Goal: Information Seeking & Learning: Check status

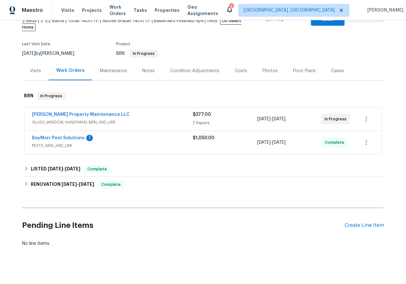
scroll to position [42, 0]
click at [47, 136] on link "BayMorr Pest Solutions" at bounding box center [58, 138] width 53 height 4
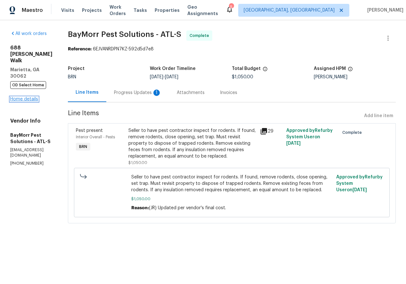
click at [27, 97] on link "Home details" at bounding box center [24, 99] width 28 height 4
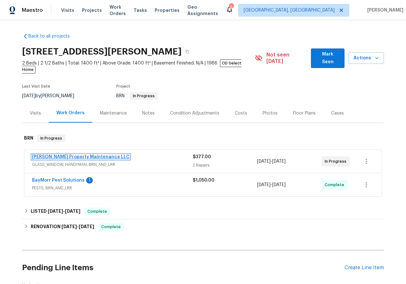
click at [78, 154] on link "Glen Property Maintenance LLC" at bounding box center [81, 156] width 98 height 4
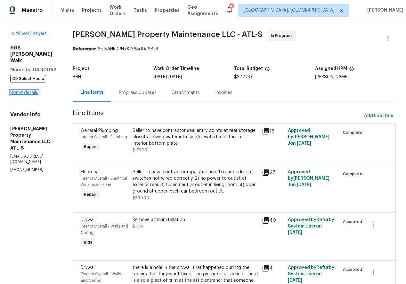
click at [21, 90] on link "Home details" at bounding box center [24, 92] width 28 height 4
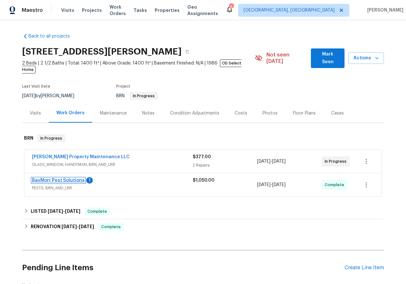
click at [54, 178] on link "BayMorr Pest Solutions" at bounding box center [58, 180] width 53 height 4
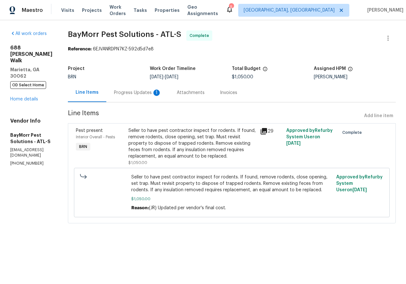
click at [134, 95] on div "Progress Updates 1" at bounding box center [137, 92] width 47 height 6
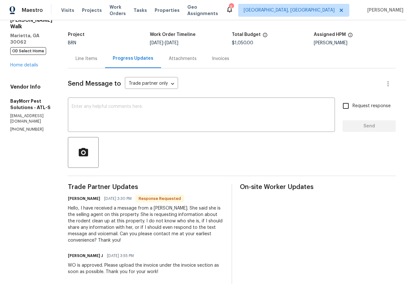
scroll to position [33, 0]
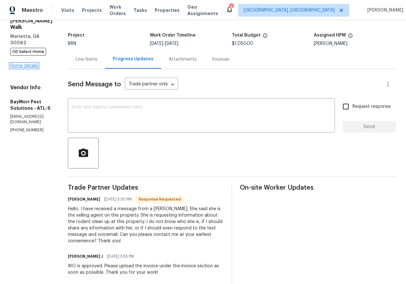
click at [29, 63] on link "Home details" at bounding box center [24, 65] width 28 height 4
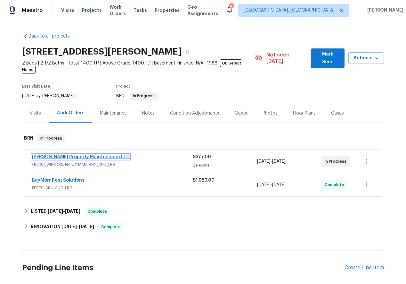
click at [51, 154] on link "Glen Property Maintenance LLC" at bounding box center [81, 156] width 98 height 4
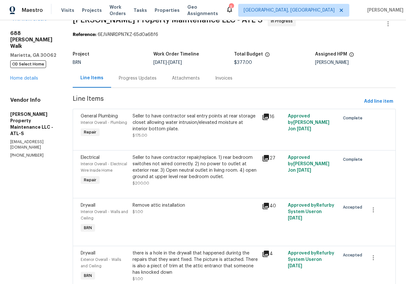
scroll to position [15, 0]
click at [128, 81] on div "Progress Updates" at bounding box center [138, 78] width 38 height 6
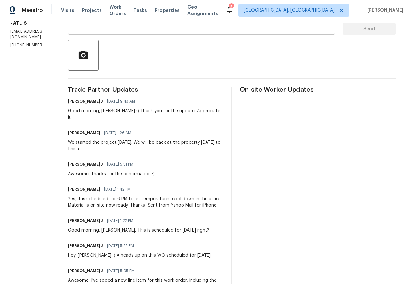
scroll to position [132, 0]
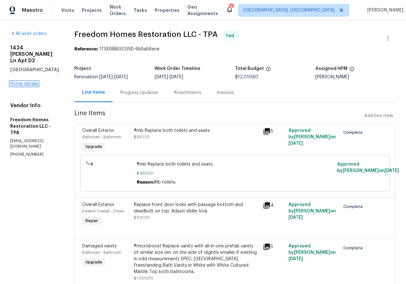
click at [27, 85] on link "Home details" at bounding box center [24, 83] width 28 height 4
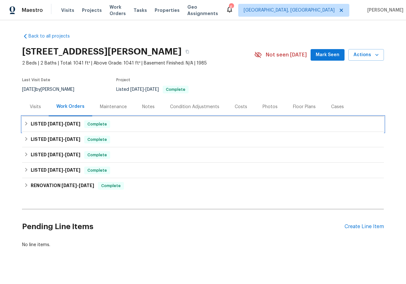
click at [27, 122] on icon at bounding box center [26, 123] width 4 height 4
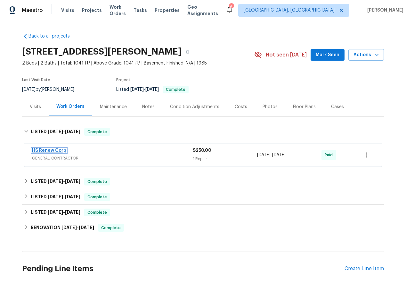
click at [44, 150] on link "HS Renew Corp" at bounding box center [49, 150] width 34 height 4
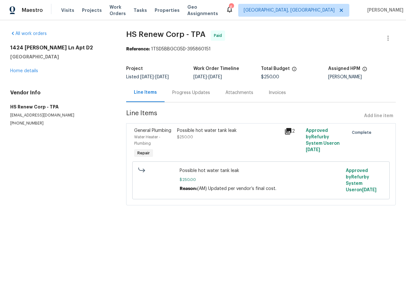
click at [185, 94] on div "Progress Updates" at bounding box center [191, 92] width 38 height 6
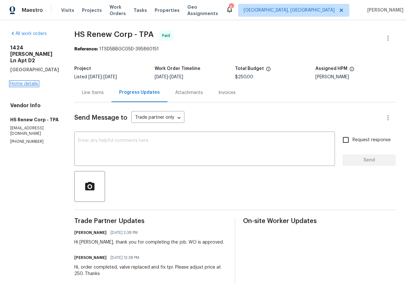
click at [26, 84] on link "Home details" at bounding box center [24, 83] width 28 height 4
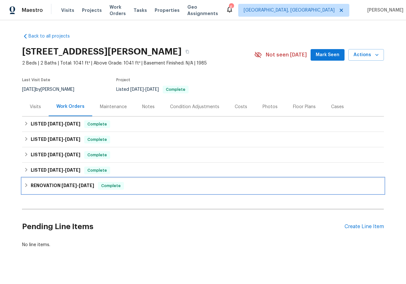
click at [24, 185] on icon at bounding box center [26, 185] width 4 height 4
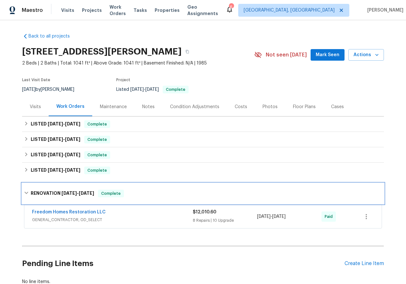
scroll to position [45, 0]
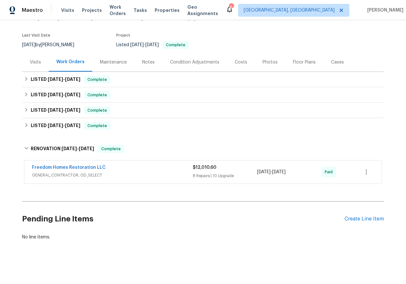
click at [61, 164] on span "Freedom Homes Restoration LLC" at bounding box center [69, 167] width 74 height 6
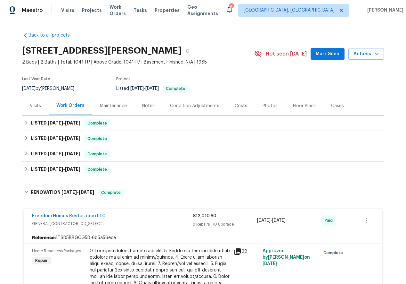
scroll to position [0, 0]
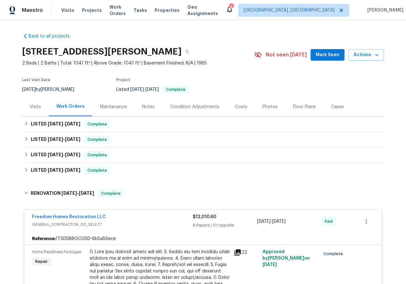
click at [143, 104] on div "Notes" at bounding box center [148, 106] width 12 height 6
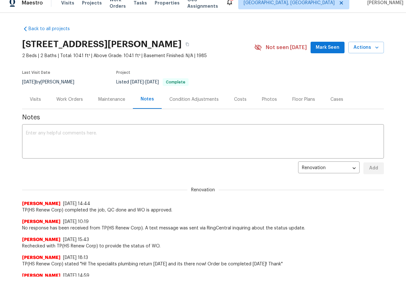
click at [68, 102] on div "Work Orders" at bounding box center [69, 99] width 27 height 6
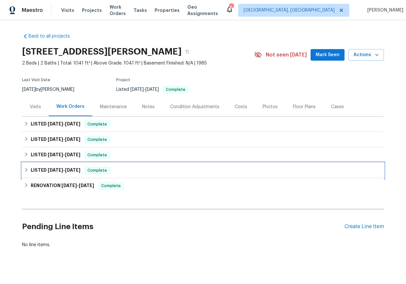
click at [28, 167] on div "LISTED [DATE] - [DATE] Complete" at bounding box center [203, 170] width 358 height 8
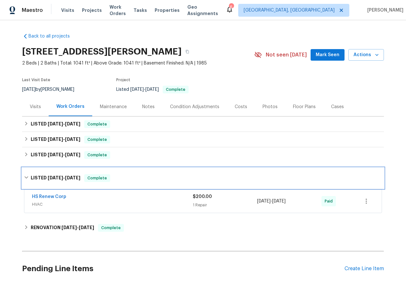
scroll to position [50, 0]
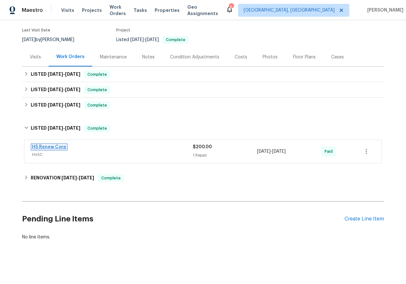
click at [48, 146] on link "HS Renew Corp" at bounding box center [49, 147] width 34 height 4
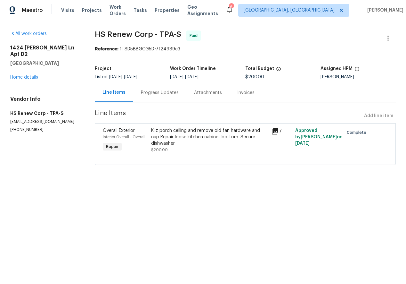
click at [162, 92] on div "Progress Updates" at bounding box center [160, 92] width 38 height 6
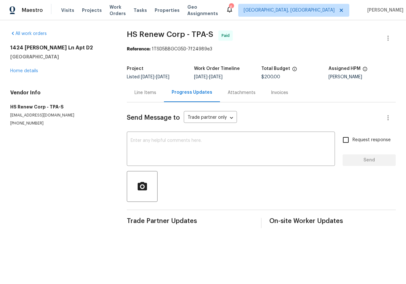
click at [142, 93] on div "Line Items" at bounding box center [146, 92] width 22 height 6
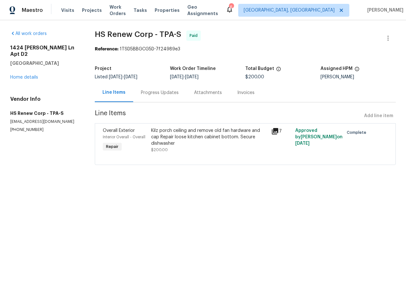
click at [275, 131] on icon at bounding box center [275, 131] width 6 height 6
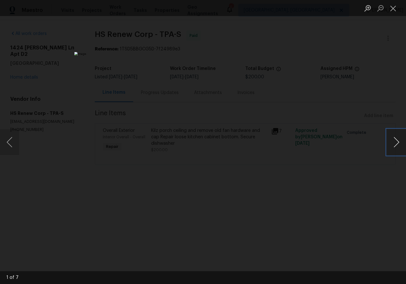
click at [393, 143] on button "Next image" at bounding box center [396, 142] width 19 height 26
click at [398, 8] on button "Close lightbox" at bounding box center [393, 8] width 13 height 11
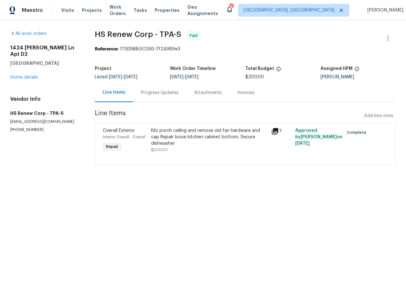
click at [276, 131] on icon at bounding box center [275, 131] width 8 height 8
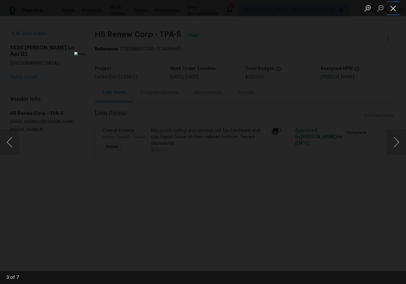
click at [393, 9] on button "Close lightbox" at bounding box center [393, 8] width 13 height 11
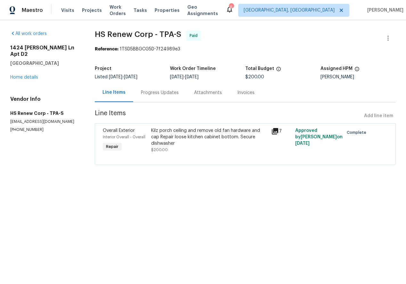
click at [275, 130] on icon at bounding box center [275, 131] width 6 height 6
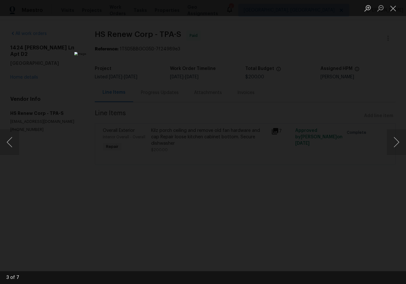
click at [386, 139] on div "Lightbox" at bounding box center [203, 142] width 406 height 284
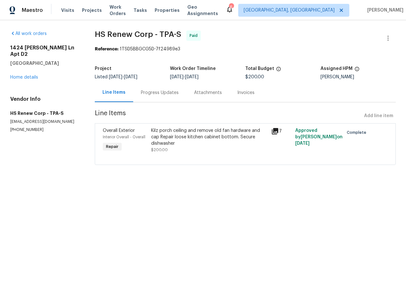
click at [393, 139] on div "Overall Exterior Interior Overall - Overall Repair Kilz porch ceiling and remov…" at bounding box center [245, 144] width 301 height 42
click at [177, 131] on div "Kilz porch ceiling and remove old fan hardware and cap Repair loose kitchen cab…" at bounding box center [209, 136] width 117 height 19
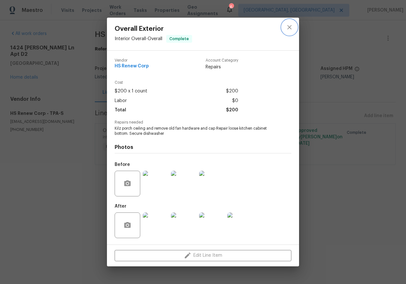
click at [290, 29] on icon "close" at bounding box center [290, 27] width 8 height 8
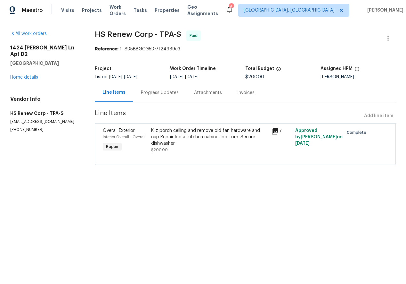
click at [159, 90] on div "Progress Updates" at bounding box center [160, 92] width 38 height 6
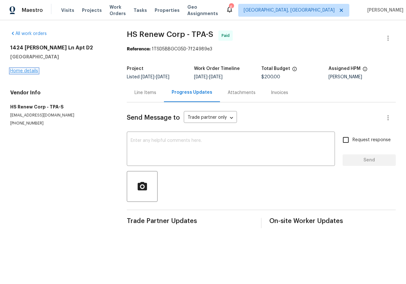
click at [22, 70] on link "Home details" at bounding box center [24, 71] width 28 height 4
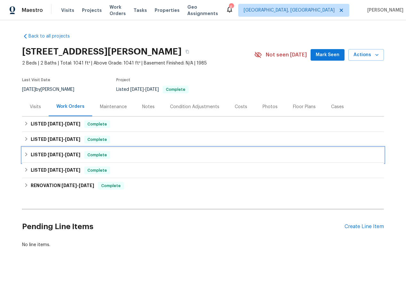
click at [25, 151] on div "LISTED [DATE] - [DATE] Complete" at bounding box center [203, 155] width 358 height 8
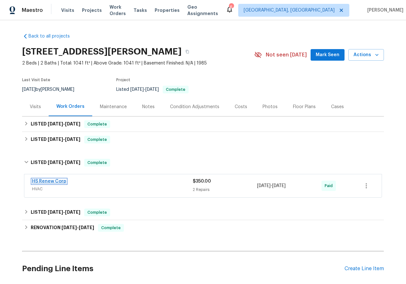
click at [45, 180] on link "HS Renew Corp" at bounding box center [49, 181] width 34 height 4
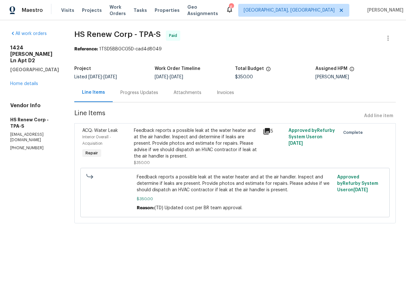
click at [135, 93] on div "Progress Updates" at bounding box center [139, 92] width 38 height 6
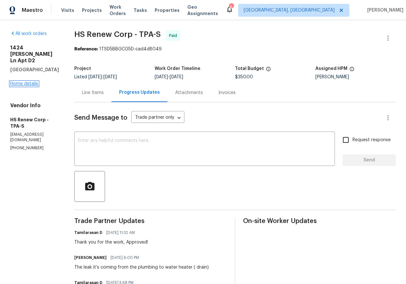
click at [28, 85] on link "Home details" at bounding box center [24, 83] width 28 height 4
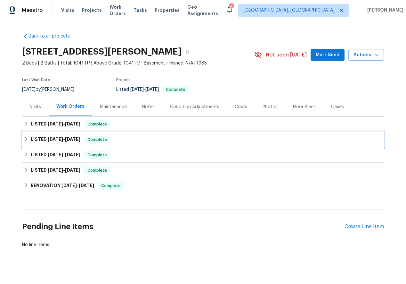
click at [27, 136] on icon at bounding box center [26, 138] width 4 height 4
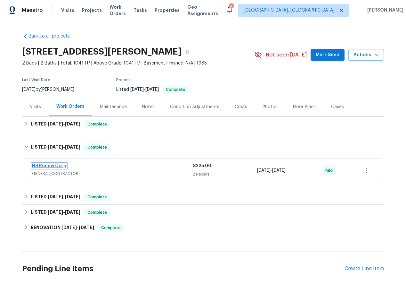
click at [49, 164] on link "HS Renew Corp" at bounding box center [49, 165] width 34 height 4
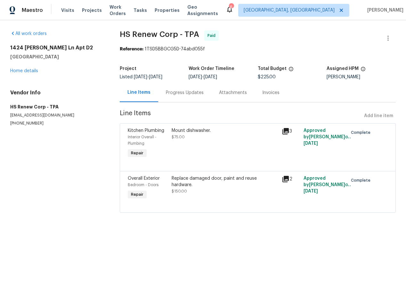
click at [285, 176] on icon at bounding box center [286, 179] width 6 height 6
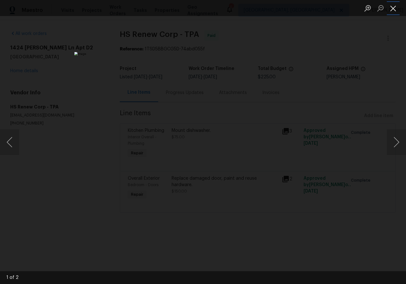
click at [394, 7] on button "Close lightbox" at bounding box center [393, 8] width 13 height 11
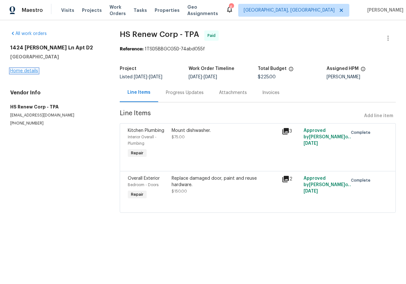
click at [26, 71] on link "Home details" at bounding box center [24, 71] width 28 height 4
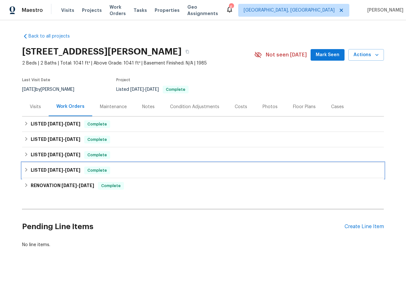
click at [24, 169] on icon at bounding box center [26, 169] width 4 height 4
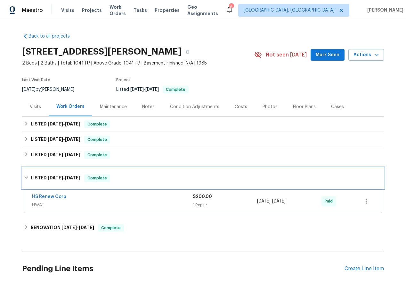
scroll to position [50, 0]
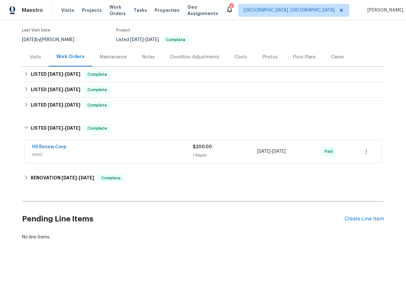
click at [40, 143] on div "HS Renew Corp HVAC $200.00 1 Repair [DATE] - [DATE] Paid" at bounding box center [203, 151] width 358 height 23
click at [44, 146] on link "HS Renew Corp" at bounding box center [49, 147] width 34 height 4
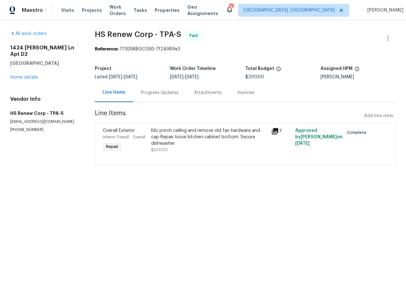
click at [278, 133] on icon at bounding box center [275, 131] width 6 height 6
